Goal: Learn about a topic: Learn about a topic

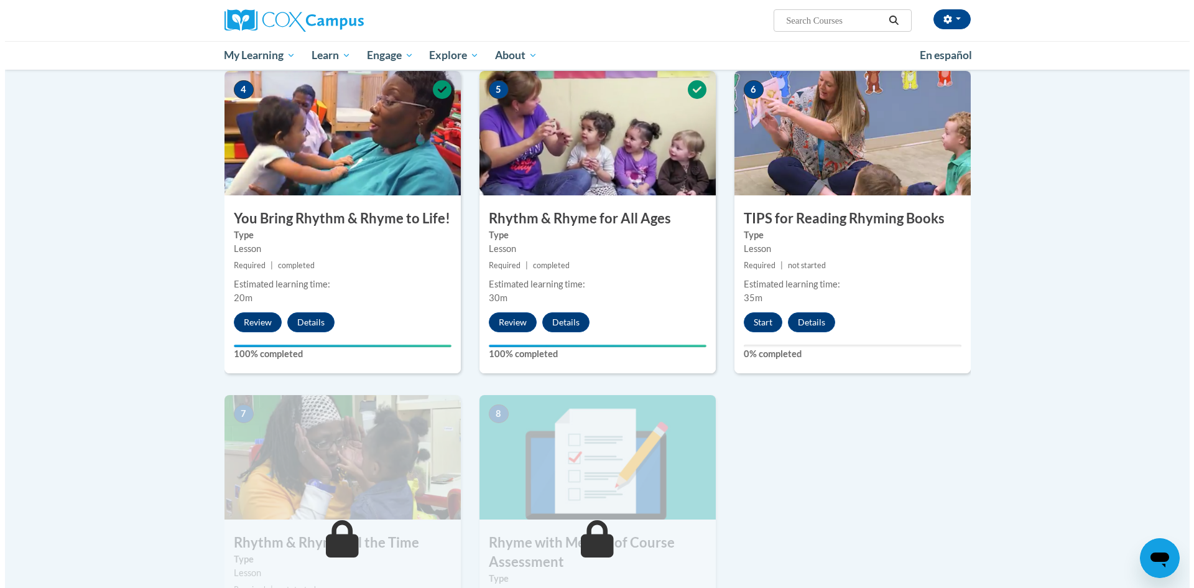
scroll to position [614, 0]
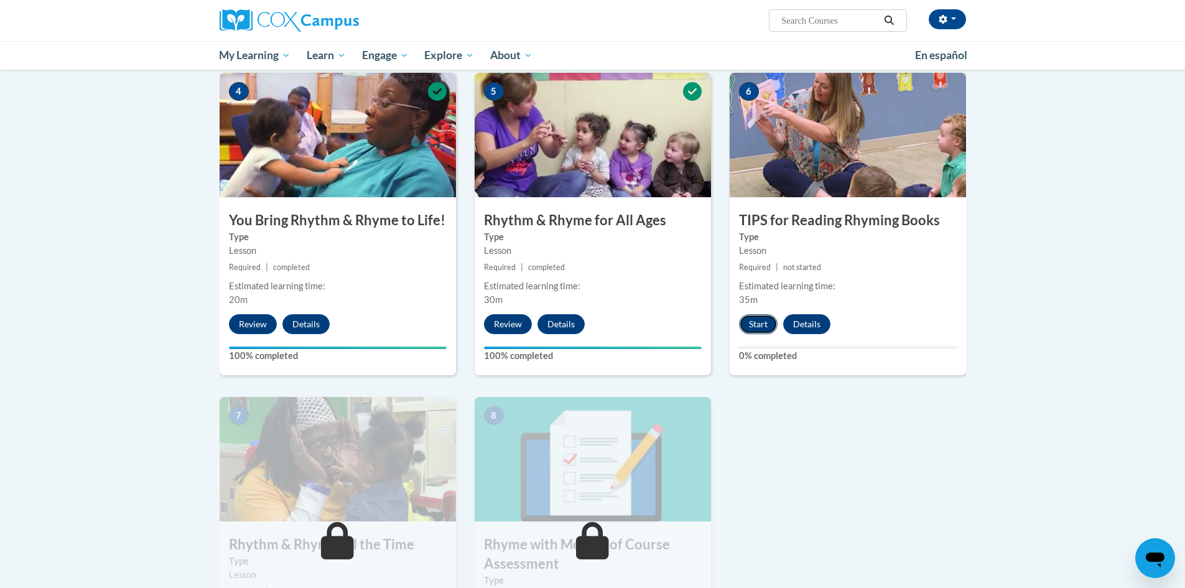
click at [766, 325] on button "Start" at bounding box center [758, 324] width 39 height 20
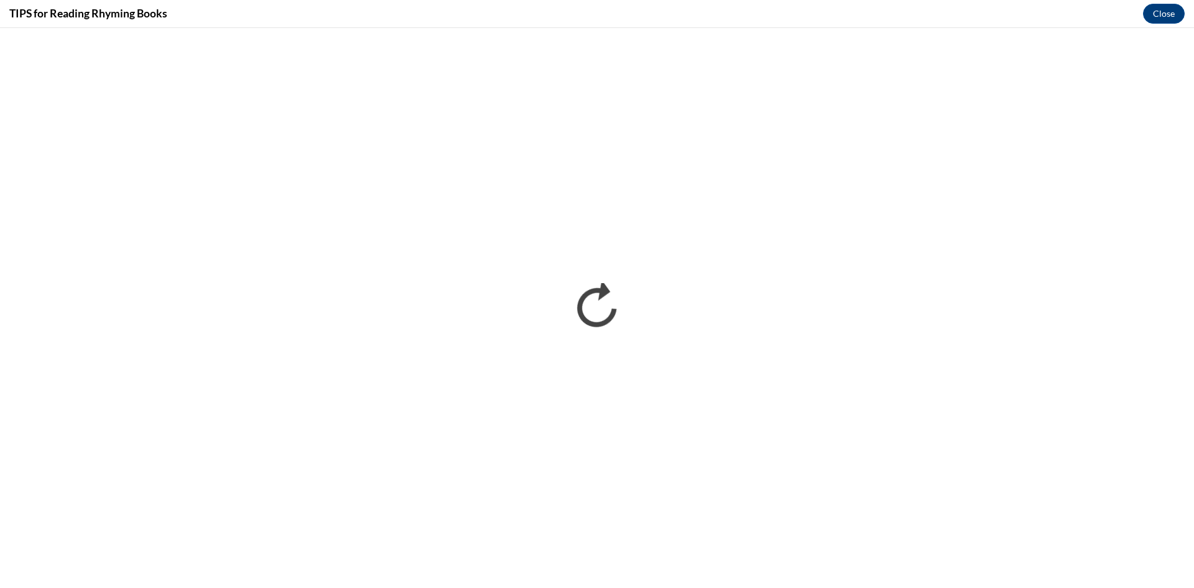
scroll to position [0, 0]
